Goal: Information Seeking & Learning: Learn about a topic

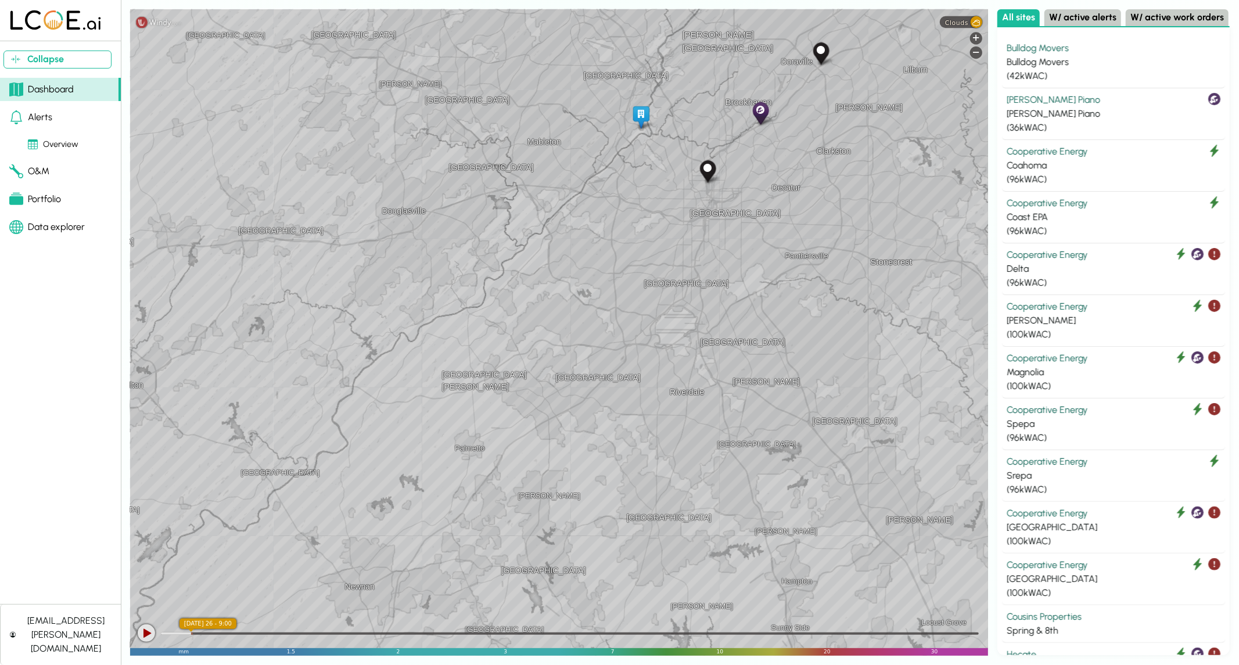
drag, startPoint x: 681, startPoint y: 192, endPoint x: 579, endPoint y: 218, distance: 105.7
click at [579, 218] on div "[GEOGRAPHIC_DATA][PERSON_NAME] [GEOGRAPHIC_DATA] [GEOGRAPHIC_DATA] [GEOGRAPHIC_…" at bounding box center [559, 332] width 858 height 647
click at [965, 23] on span "Clouds" at bounding box center [956, 23] width 23 height 8
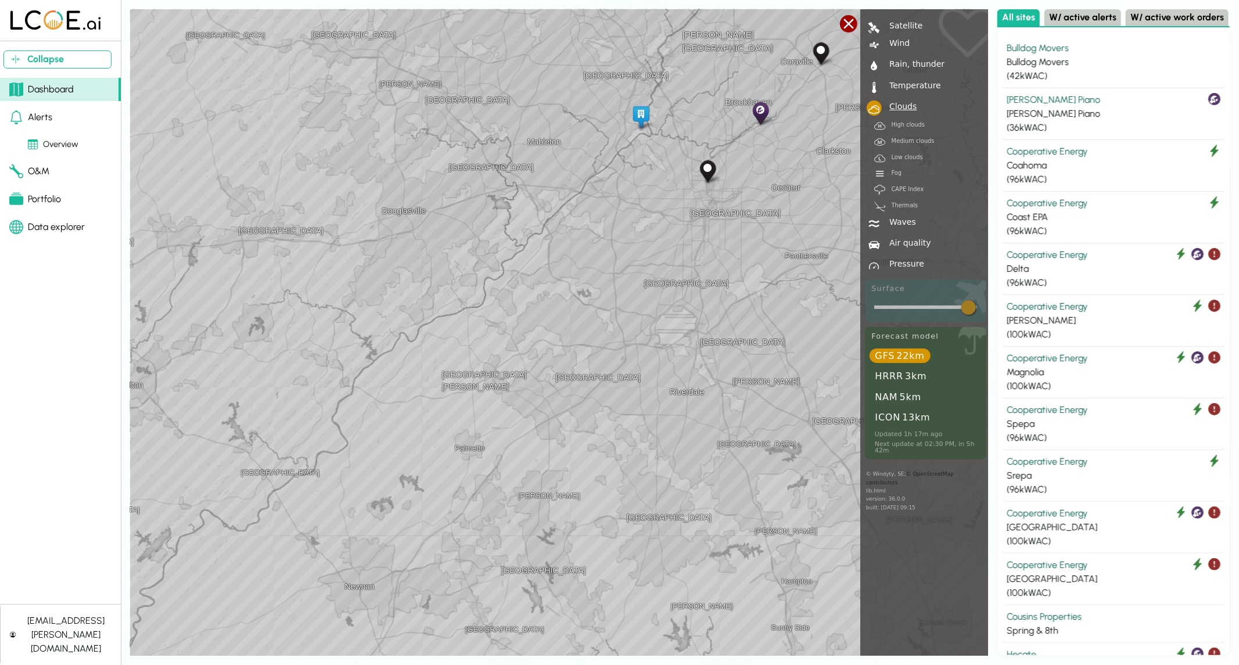
click at [909, 207] on div "Thermals" at bounding box center [902, 206] width 34 height 6
click at [903, 119] on link " High clouds" at bounding box center [925, 123] width 125 height 15
click at [897, 103] on div "Clouds" at bounding box center [901, 106] width 33 height 8
click at [904, 127] on div "High clouds" at bounding box center [905, 125] width 41 height 6
click at [907, 149] on link " Low clouds" at bounding box center [925, 156] width 125 height 15
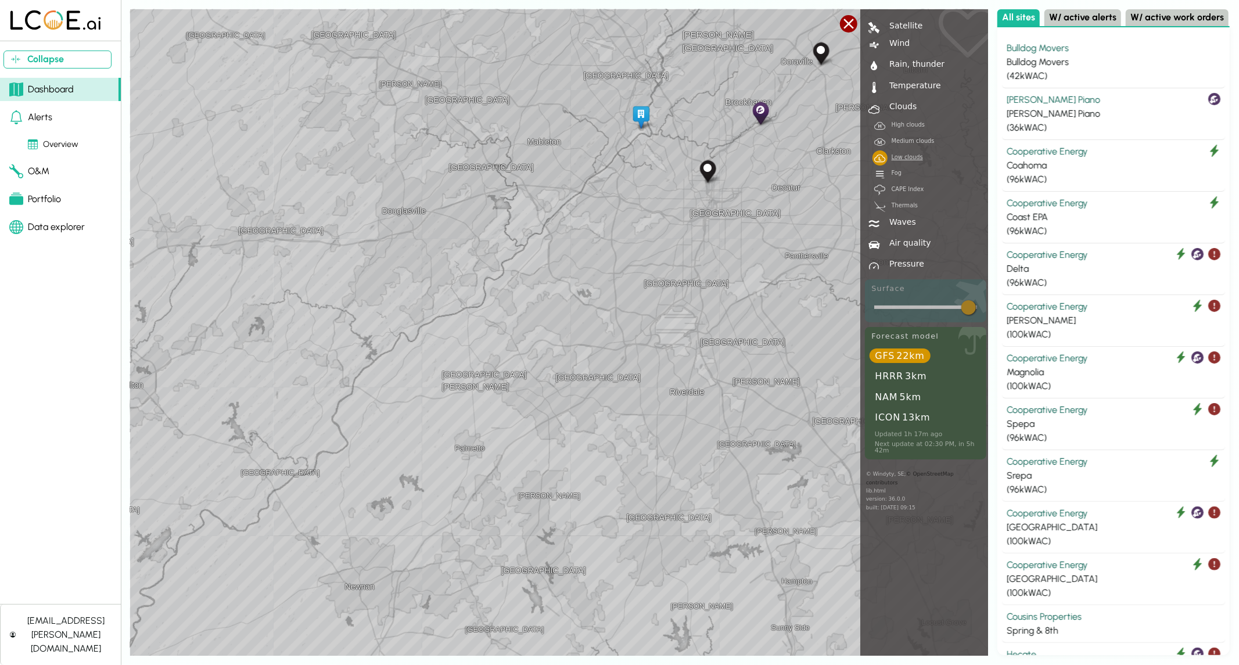
click at [905, 177] on link "d Fog" at bounding box center [925, 171] width 125 height 15
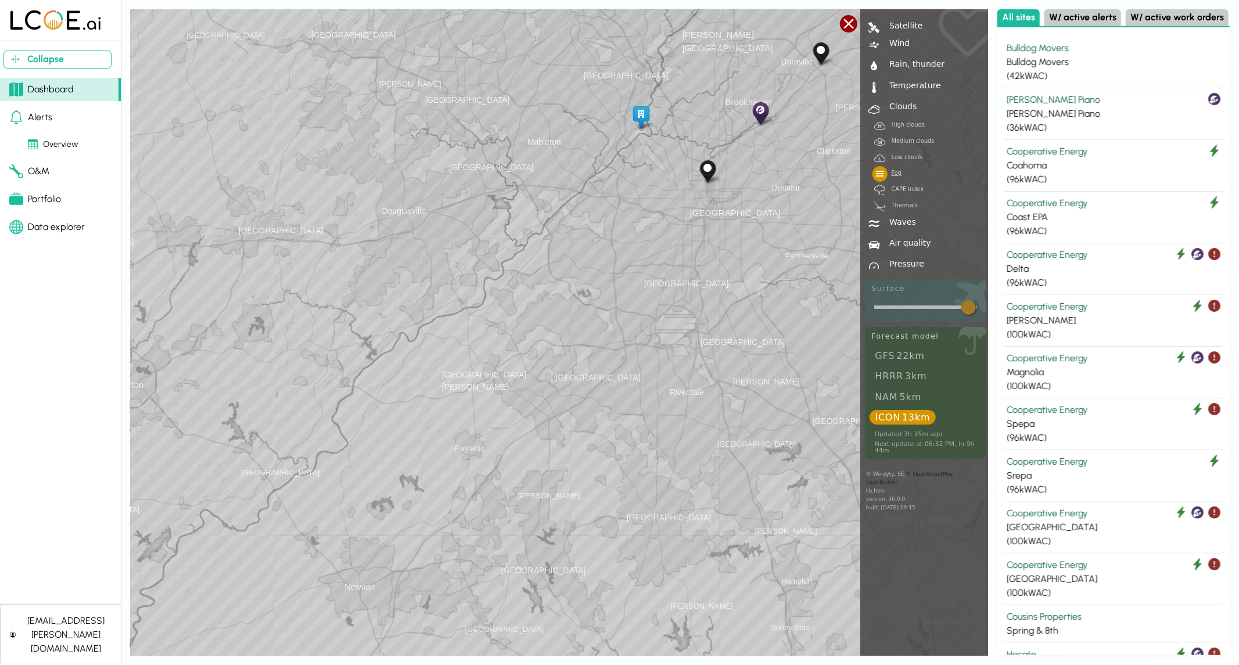
click at [907, 189] on div "CAPE Index" at bounding box center [904, 189] width 39 height 6
click at [893, 173] on div "Fog" at bounding box center [893, 173] width 17 height 6
click at [884, 475] on div "© [PERSON_NAME], SE; © OpenStreetMap contributors lib.html version: 36.0.0 buil…" at bounding box center [925, 490] width 131 height 53
copy div "Windyty"
